Goal: Information Seeking & Learning: Learn about a topic

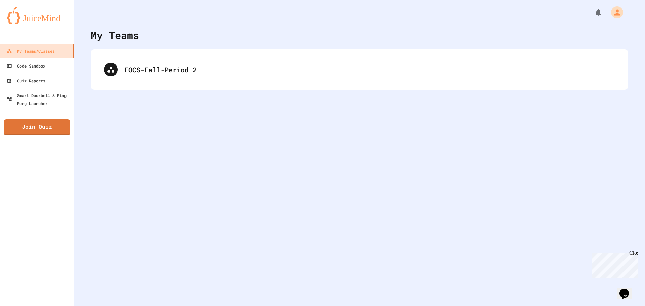
drag, startPoint x: 194, startPoint y: 43, endPoint x: 193, endPoint y: 48, distance: 4.8
click at [193, 46] on div "My Teams FOCS-Fall-Period 2" at bounding box center [359, 153] width 571 height 306
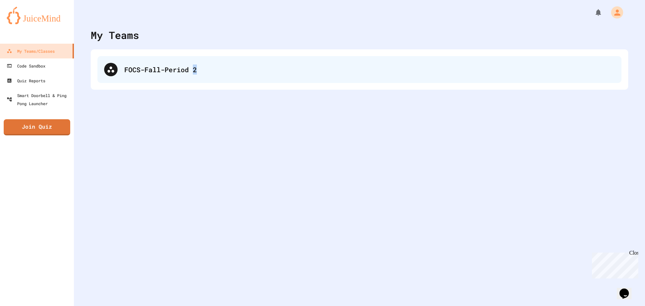
drag, startPoint x: 195, startPoint y: 58, endPoint x: 201, endPoint y: 65, distance: 9.3
click at [195, 59] on div "FOCS-Fall-Period 2" at bounding box center [360, 69] width 538 height 40
click at [209, 72] on div "FOCS-Fall-Period 2" at bounding box center [369, 70] width 491 height 10
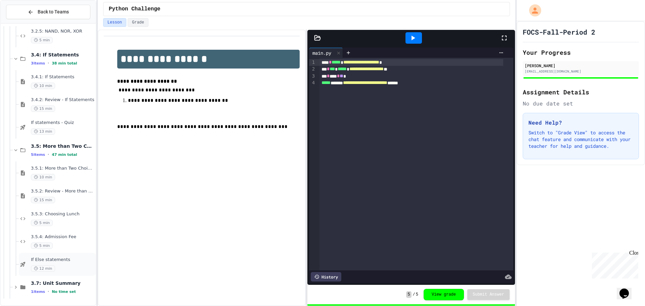
click at [60, 259] on span "If Else statements" at bounding box center [63, 260] width 64 height 6
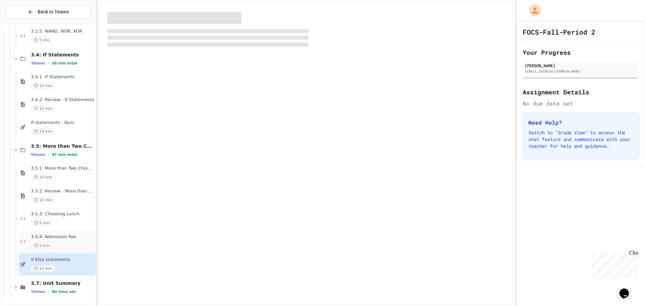
scroll to position [980, 0]
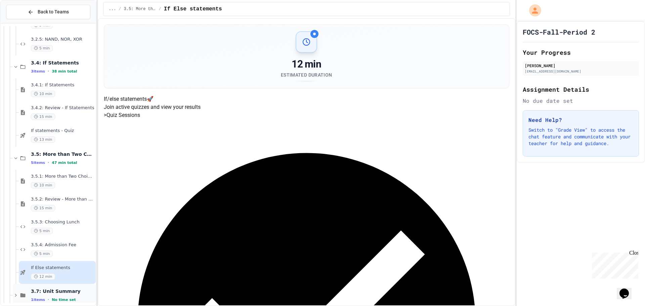
click at [69, 292] on span "3.7: Unit Summary" at bounding box center [63, 291] width 64 height 6
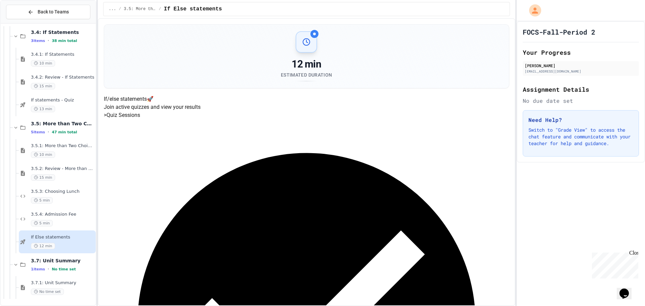
scroll to position [1011, 0]
drag, startPoint x: 37, startPoint y: 267, endPoint x: 34, endPoint y: 282, distance: 15.0
click at [36, 284] on span "3.7.1: Unit Summary" at bounding box center [63, 283] width 64 height 6
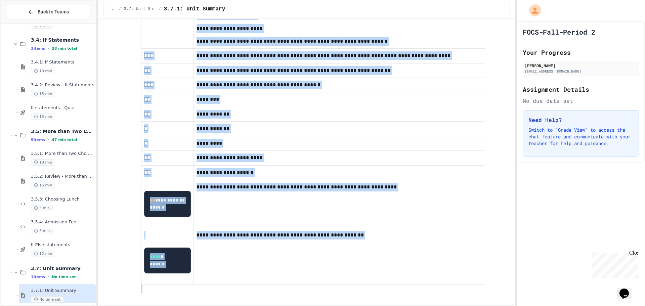
scroll to position [812, 0]
drag, startPoint x: 137, startPoint y: 201, endPoint x: 290, endPoint y: 305, distance: 185.2
click at [289, 306] on html "**********" at bounding box center [322, 153] width 645 height 306
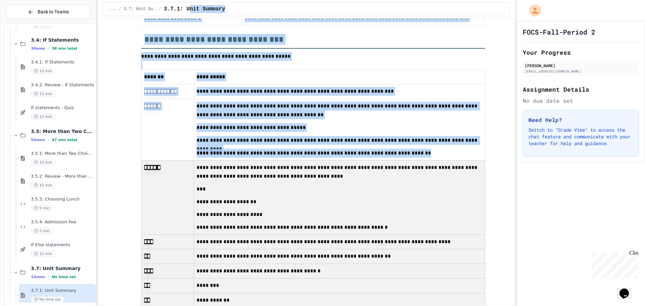
scroll to position [487, 0]
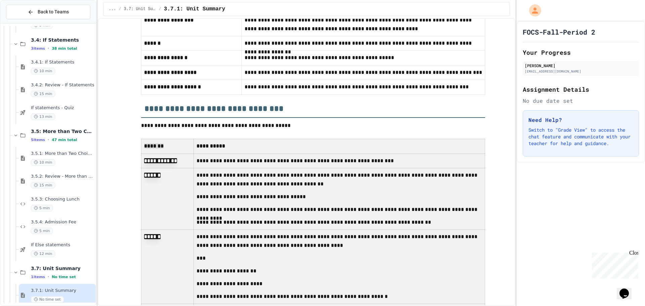
drag, startPoint x: 238, startPoint y: 256, endPoint x: 146, endPoint y: 210, distance: 102.6
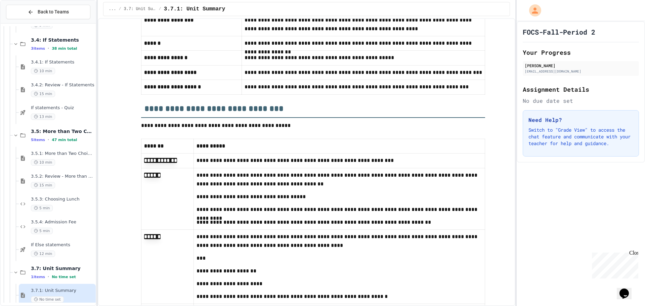
click at [148, 149] on strong "*******" at bounding box center [153, 145] width 19 height 5
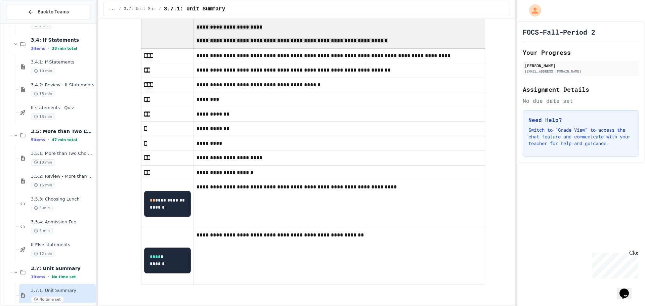
scroll to position [811, 0]
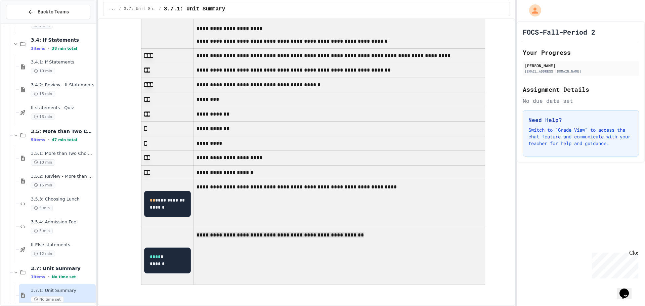
drag, startPoint x: 140, startPoint y: 206, endPoint x: 273, endPoint y: 246, distance: 138.7
click at [273, 246] on tbody "**********" at bounding box center [313, 83] width 344 height 401
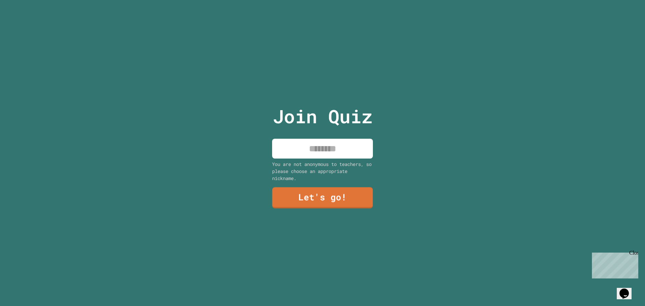
click at [321, 154] on input at bounding box center [322, 149] width 101 height 20
type input "*******"
click at [353, 189] on link "Let's go!" at bounding box center [322, 197] width 100 height 22
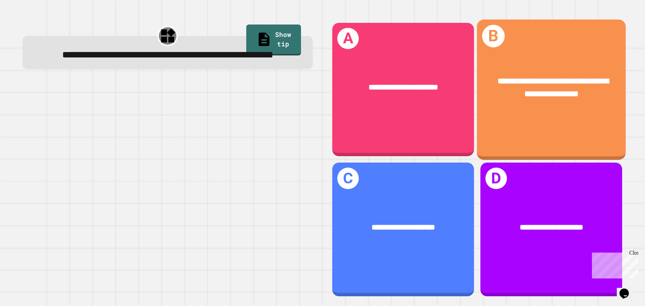
click at [514, 107] on div "**********" at bounding box center [551, 88] width 149 height 58
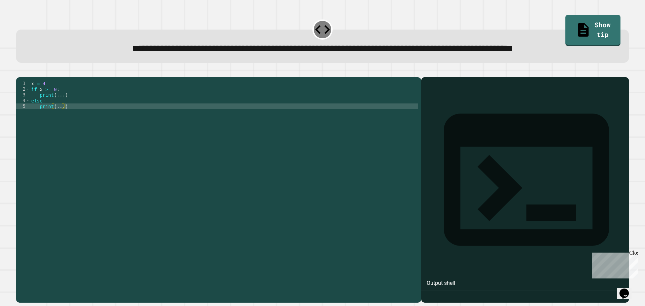
click at [172, 108] on div "1 2 3 4 5 x = 4 if x >= 0 : print ( ... ) else : print ( ... ) XXXXXXXXXXXXXXXX…" at bounding box center [218, 189] width 405 height 225
click at [61, 119] on div "x = 4 if x >= 0 : print ( ... ) else : print ( ... )" at bounding box center [224, 175] width 388 height 188
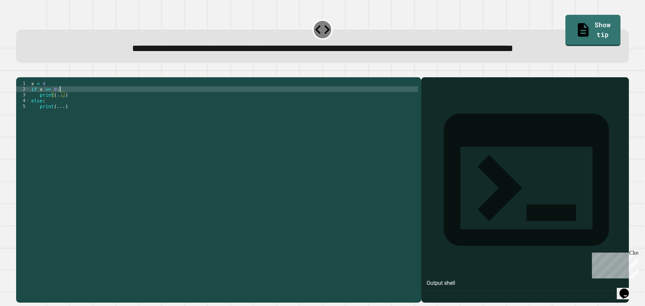
click at [76, 117] on div "x = 4 if x >= 0 : print ( ... ) else : print ( ... )" at bounding box center [224, 175] width 388 height 188
click at [87, 121] on div "x = 4 if x >= 0 : print ( ... ) else : print ( ... )" at bounding box center [224, 175] width 388 height 188
drag, startPoint x: 75, startPoint y: 117, endPoint x: 62, endPoint y: 116, distance: 13.5
click at [70, 116] on div "x = 4 if x >= 0 : print ( ... ) else : print ( ... )" at bounding box center [224, 175] width 388 height 188
click at [55, 116] on div "x = 4 if x >= 0 : print ( ... ) else : print ( ... )" at bounding box center [224, 175] width 388 height 188
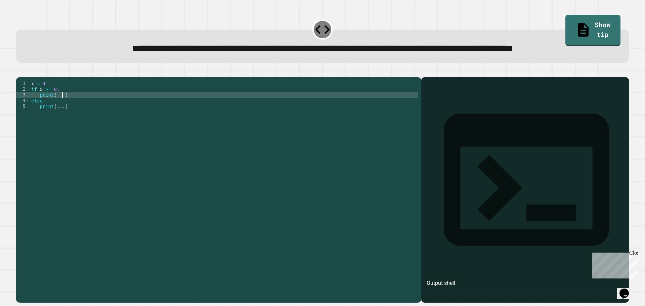
click at [62, 121] on div "x = 4 if x >= 0 : print ( ... ) else : print ( ... )" at bounding box center [224, 175] width 388 height 188
click at [55, 122] on div "x = 4 if x >= 0 : print ( positive ) else : print ( ... )" at bounding box center [224, 175] width 388 height 188
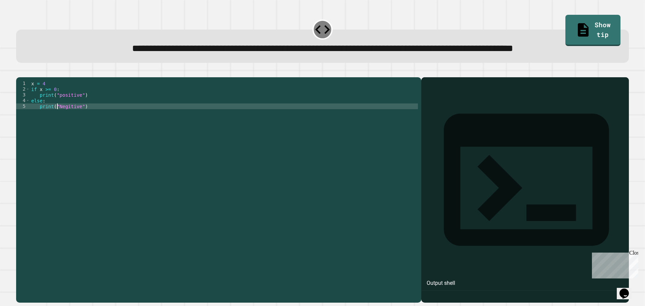
scroll to position [0, 2]
click at [19, 72] on icon "button" at bounding box center [19, 72] width 0 height 0
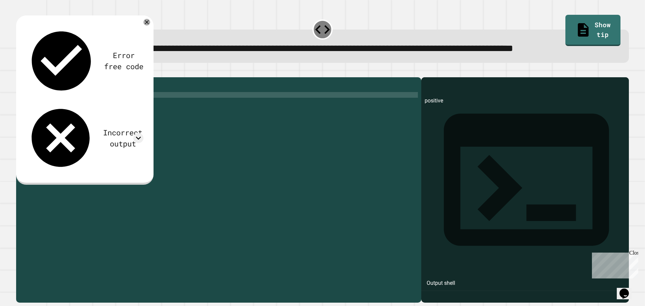
click at [67, 119] on div "x = 4 if x >= 0 : print ( "positive" ) else : print ( "Negitive" )" at bounding box center [224, 175] width 388 height 188
click at [61, 121] on div "x = 4 if x >= 0 : print ( "positive" ) else : print ( "Negitive" )" at bounding box center [224, 175] width 388 height 188
type textarea "**********"
click at [19, 72] on icon "button" at bounding box center [19, 72] width 0 height 0
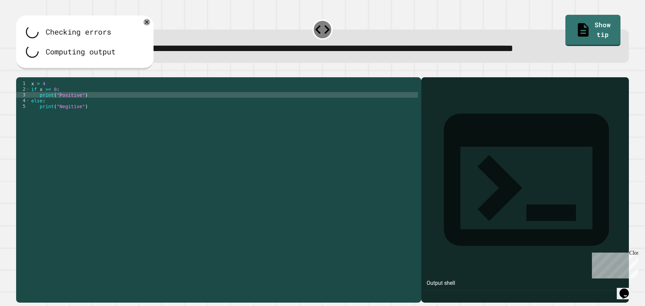
click at [163, 77] on div at bounding box center [322, 73] width 613 height 8
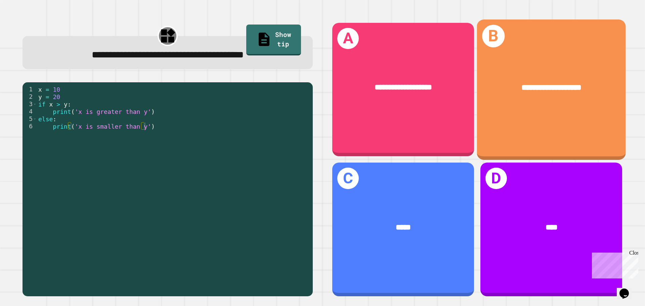
click at [531, 103] on div "**********" at bounding box center [551, 87] width 149 height 45
click at [513, 111] on div "**********" at bounding box center [551, 89] width 149 height 140
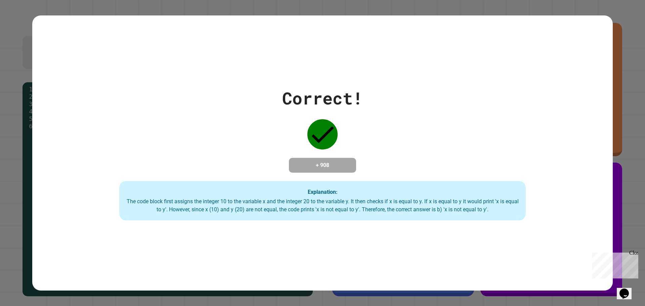
drag, startPoint x: 467, startPoint y: 101, endPoint x: 472, endPoint y: 98, distance: 5.5
click at [472, 98] on div "Correct! + 908 Explanation: The code block first assigns the integer 10 to the …" at bounding box center [322, 153] width 581 height 135
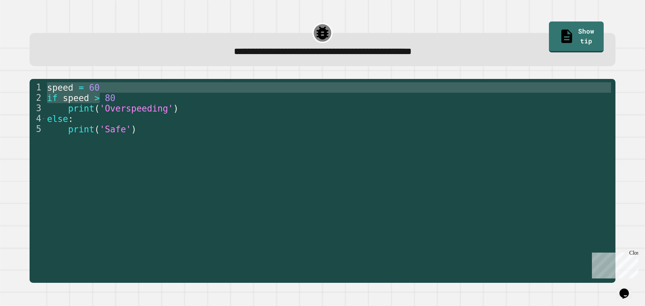
drag, startPoint x: 101, startPoint y: 98, endPoint x: 132, endPoint y: 76, distance: 38.1
click at [132, 77] on div "1 2 3 4 5 speed = 60 if speed > 80 print ( 'Overspeeding' ) else : print ( 'Saf…" at bounding box center [322, 181] width 599 height 217
click at [132, 76] on div "1 2 3 4 5 speed = 60 if speed > 80 print ( 'Overspeeding' ) else : print ( 'Saf…" at bounding box center [322, 181] width 599 height 217
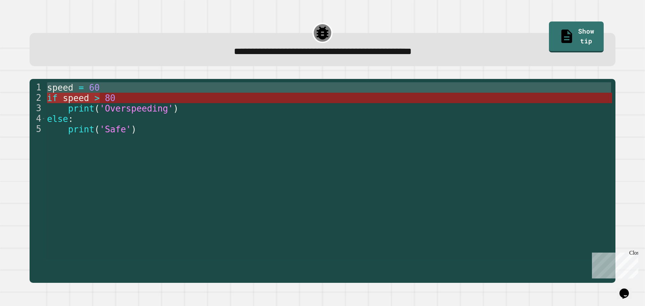
click at [93, 97] on div "speed = 60 if speed > 80 print ( 'Overspeeding' ) else : print ( 'Safe' )" at bounding box center [329, 170] width 567 height 177
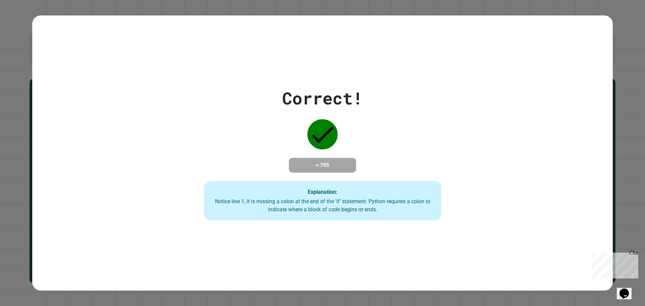
click at [67, 98] on div "Correct! + 795 Explanation: Notice line 1, it is missing a colon at the end of …" at bounding box center [322, 153] width 581 height 135
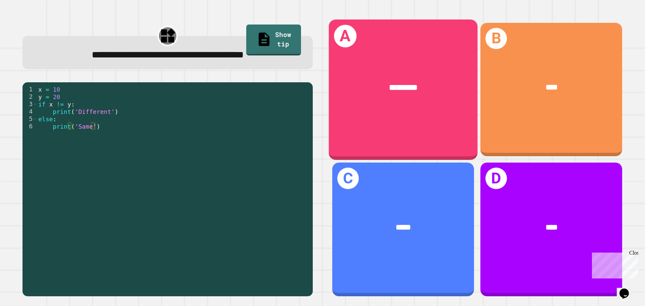
click at [380, 114] on div "A *********" at bounding box center [403, 89] width 149 height 140
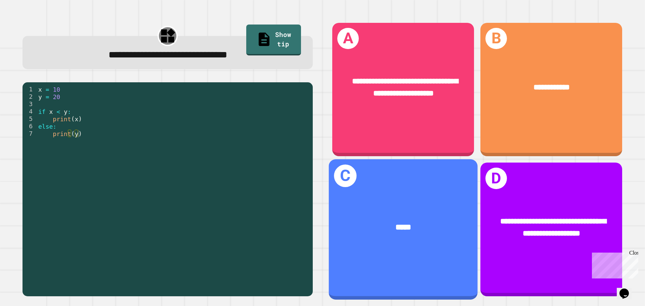
click at [421, 181] on div "C *****" at bounding box center [403, 229] width 149 height 140
